Goal: Navigation & Orientation: Go to known website

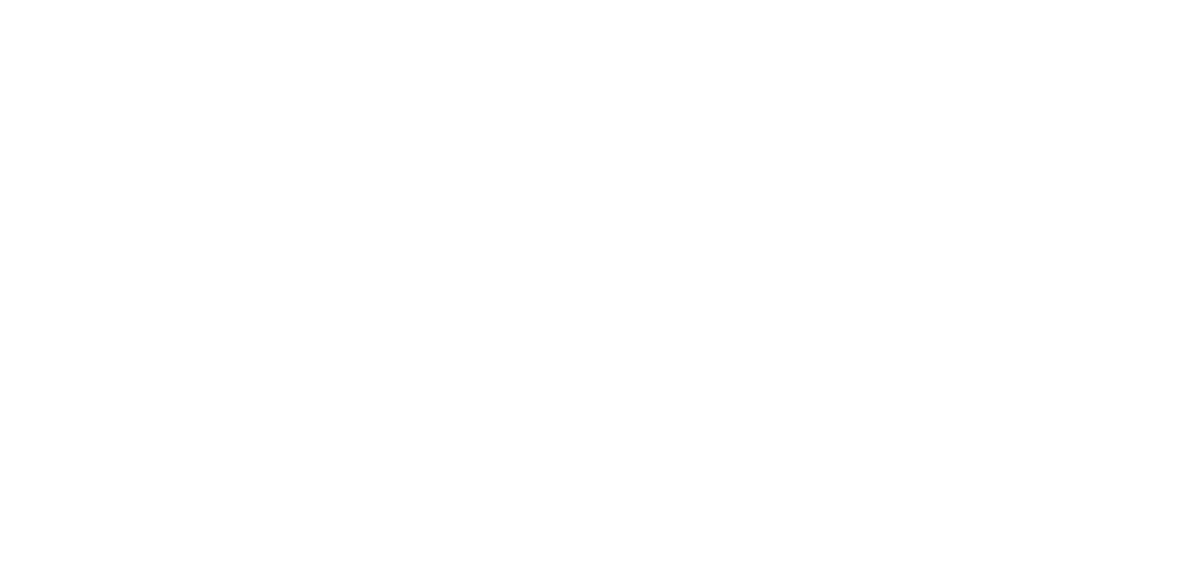
click at [855, 0] on html at bounding box center [598, 0] width 1196 height 0
